Goal: Check status: Check status

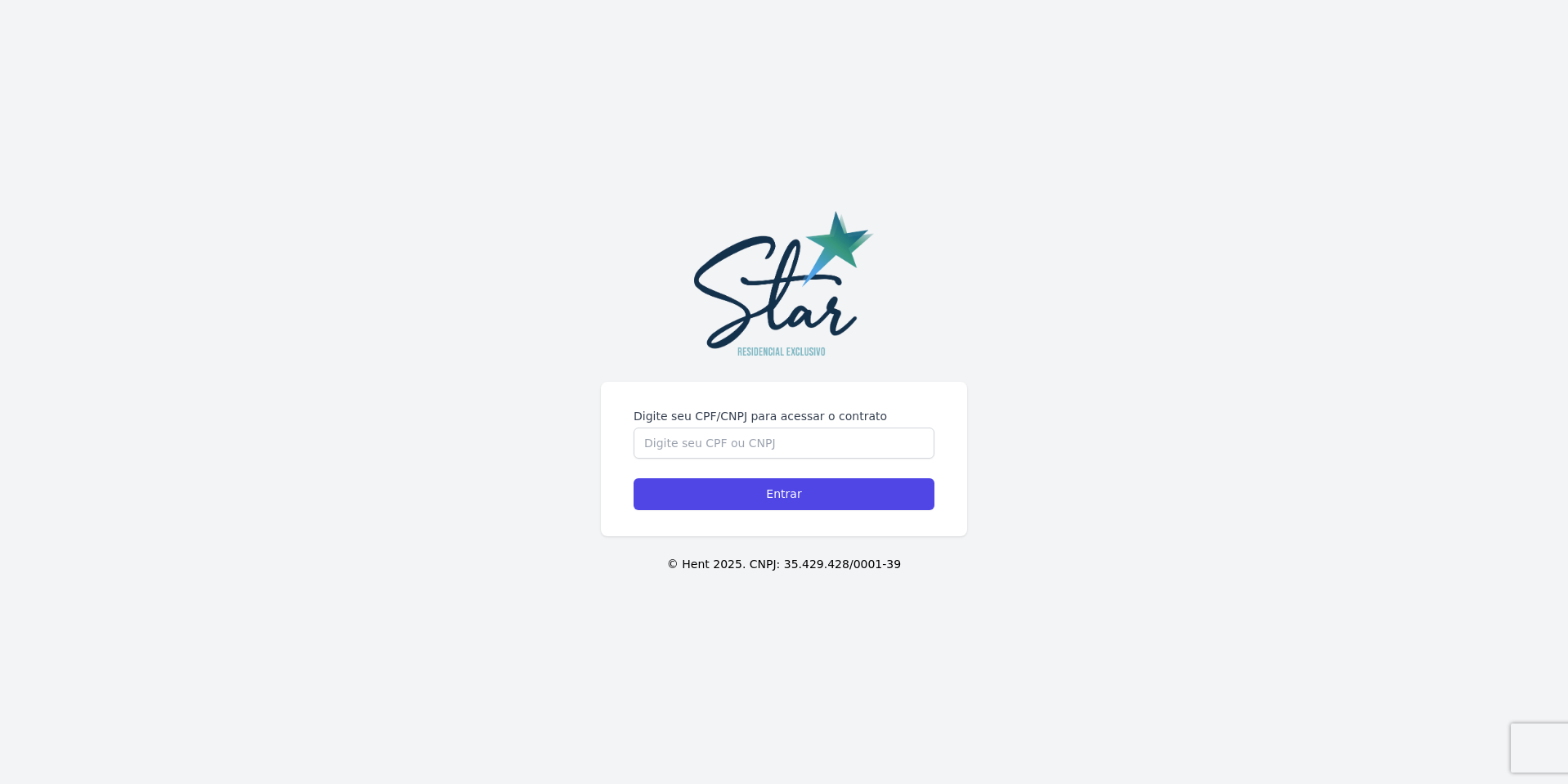
click at [711, 371] on div "Digite seu CPF/CNPJ para acessar o contrato Entrar © Hent 2025. CNPJ: 35.429.42…" at bounding box center [784, 392] width 1568 height 784
drag, startPoint x: 728, startPoint y: 422, endPoint x: 735, endPoint y: 443, distance: 22.1
click at [728, 425] on div "Digite seu CPF/CNPJ para acessar o contrato" at bounding box center [784, 434] width 301 height 51
click at [736, 447] on input "Digite seu CPF/CNPJ para acessar o contrato" at bounding box center [784, 444] width 301 height 31
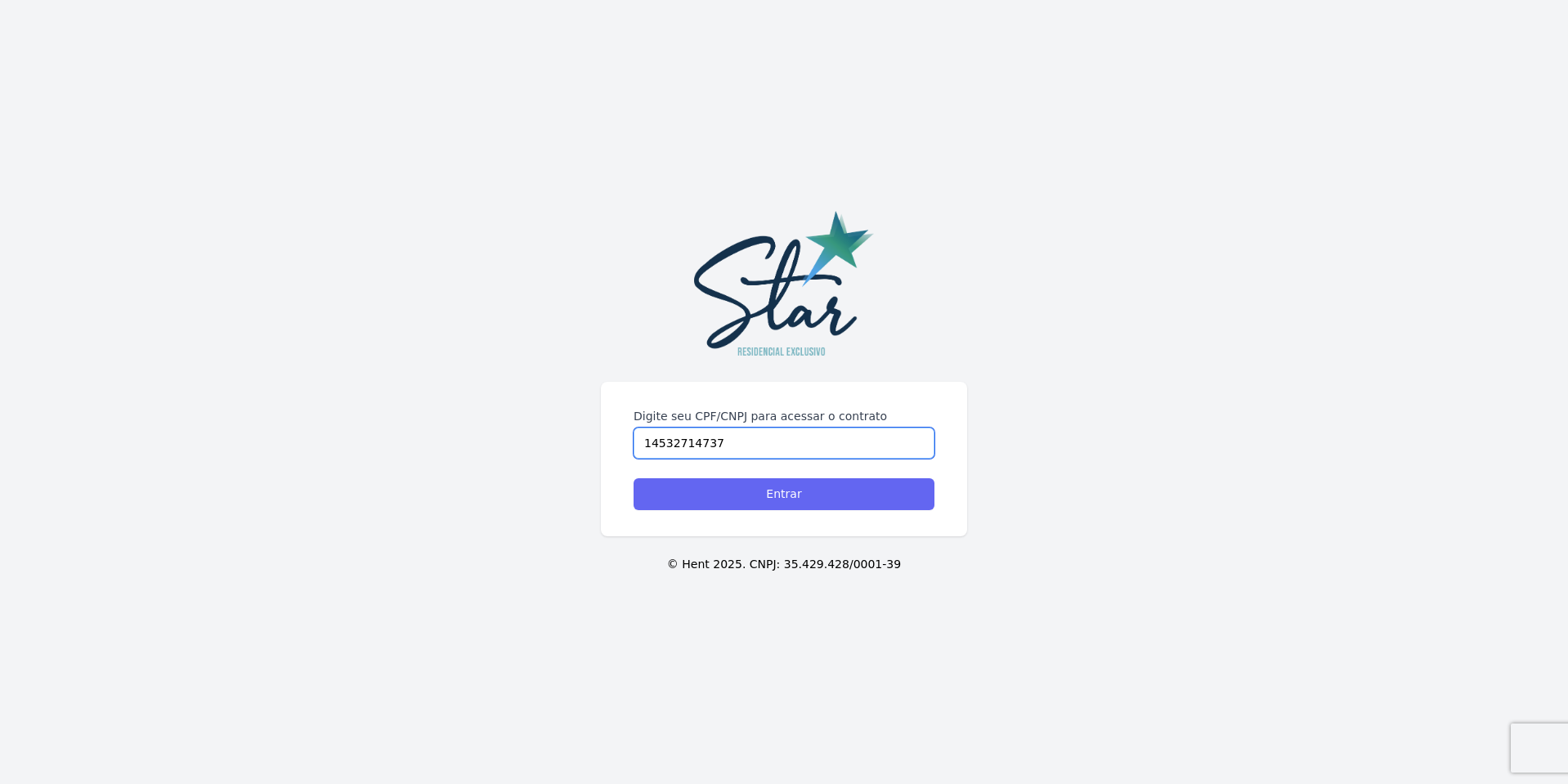
type input "14532714737"
click at [704, 492] on input "Entrar" at bounding box center [784, 494] width 301 height 32
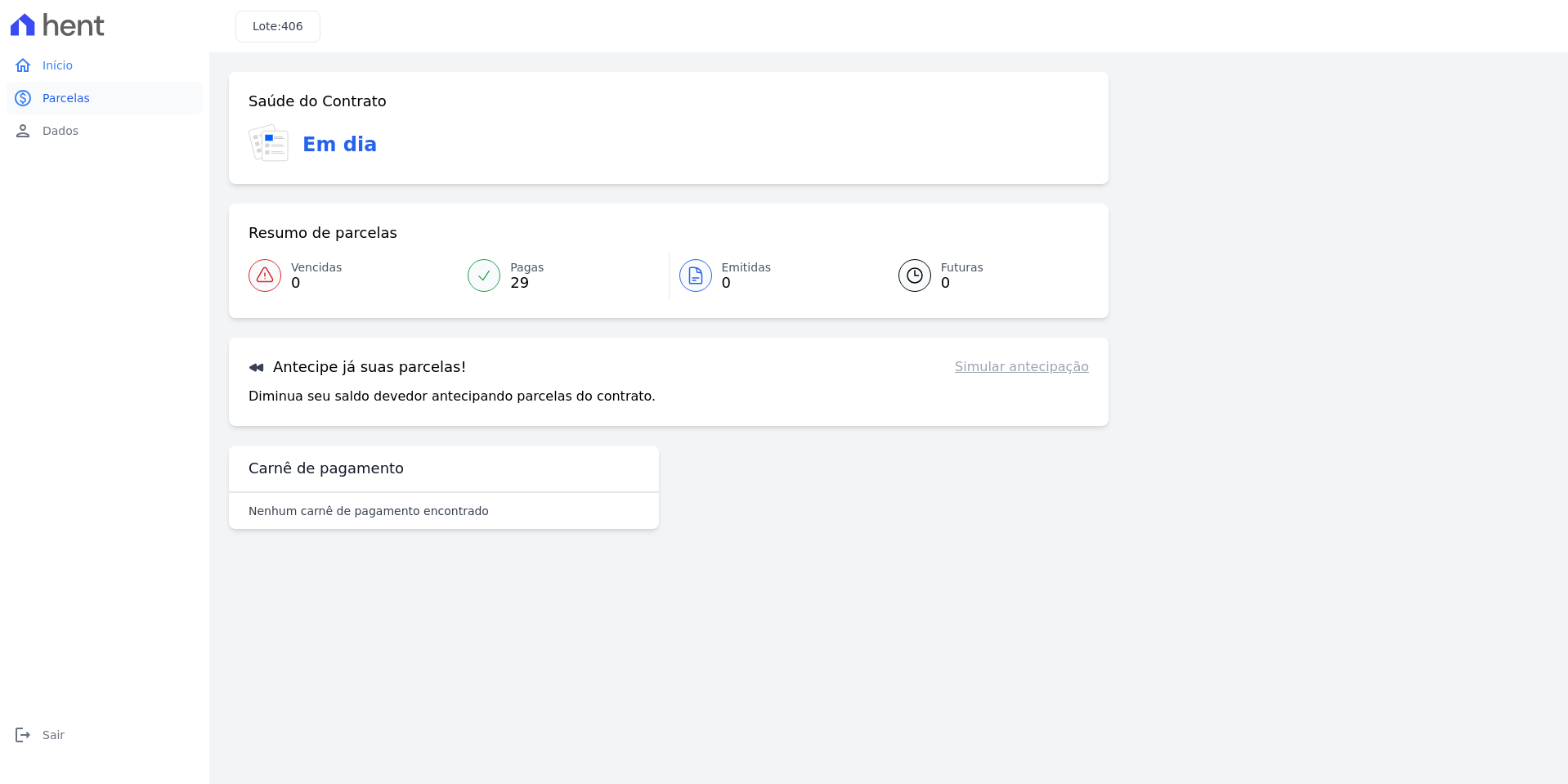
click at [79, 97] on span "Parcelas" at bounding box center [67, 99] width 47 height 16
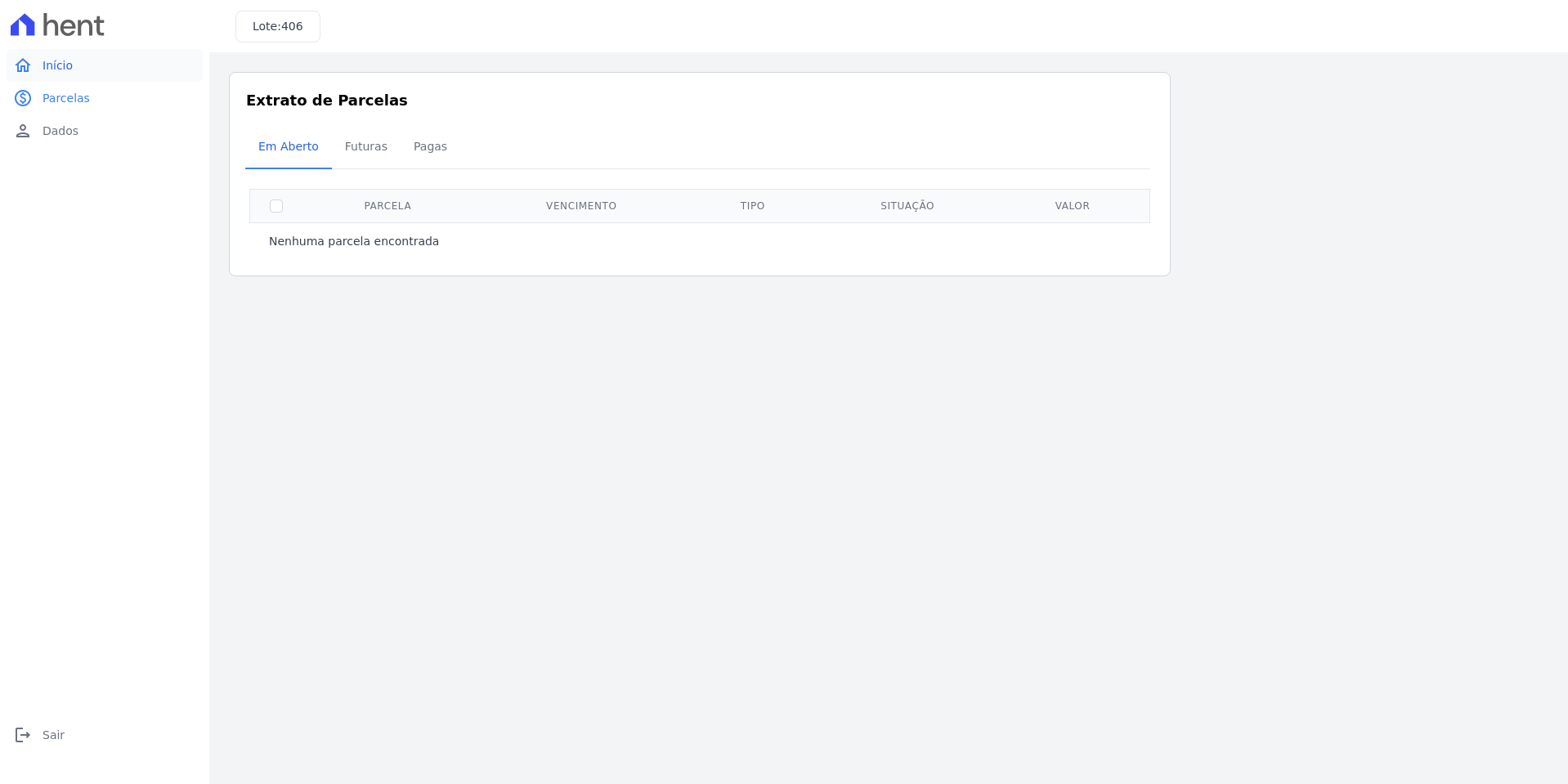
click at [100, 68] on link "home Início" at bounding box center [104, 66] width 196 height 33
